Goal: Task Accomplishment & Management: Manage account settings

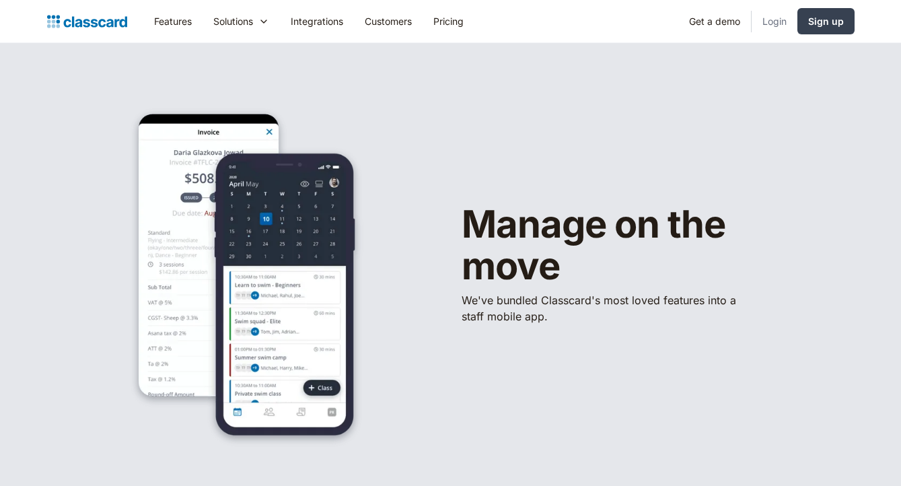
click at [767, 10] on link "Login" at bounding box center [775, 21] width 46 height 30
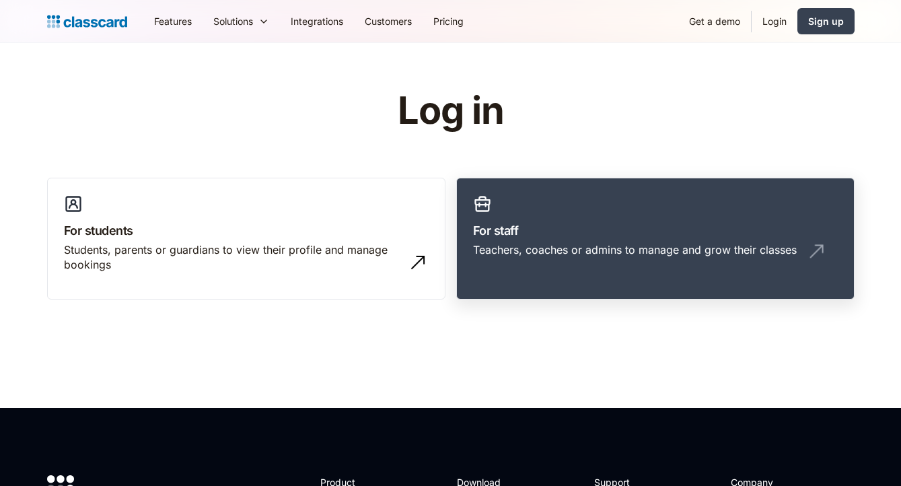
click at [493, 201] on link "For staff Teachers, coaches or admins to manage and grow their classes" at bounding box center [655, 239] width 399 height 123
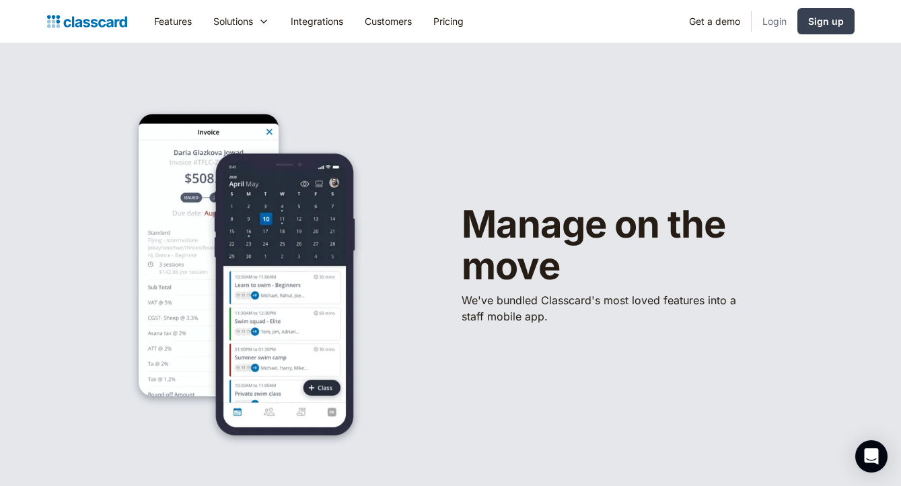
click at [768, 24] on link "Login" at bounding box center [775, 21] width 46 height 30
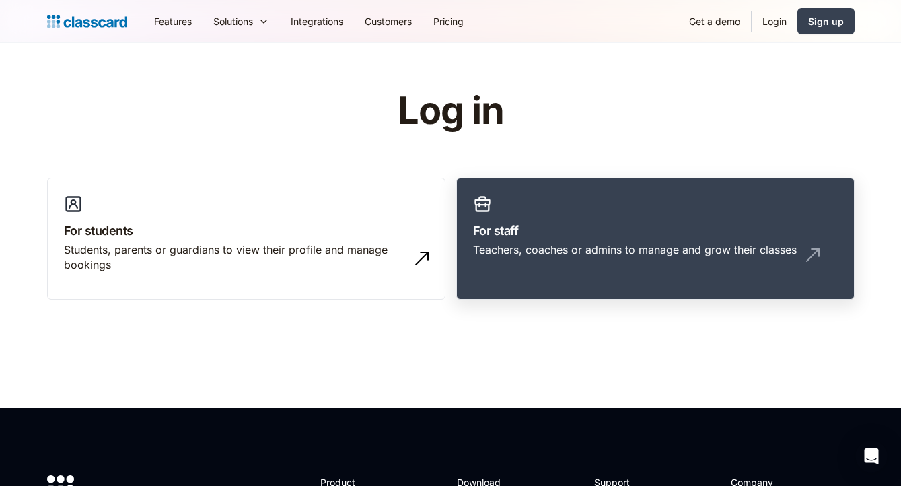
click at [660, 257] on div "Teachers, coaches or admins to manage and grow their classes" at bounding box center [655, 255] width 365 height 26
